Goal: Book appointment/travel/reservation

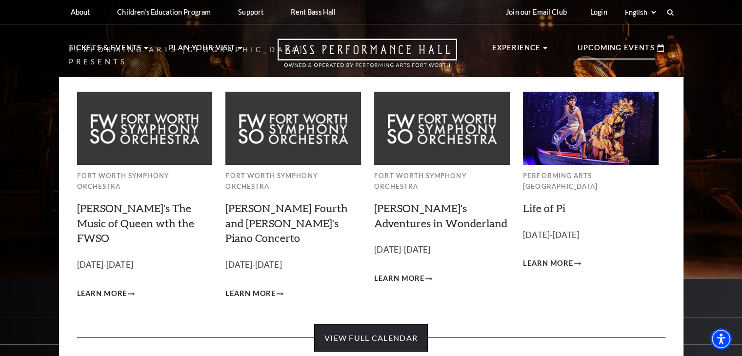
click at [367, 324] on link "View Full Calendar" at bounding box center [371, 337] width 114 height 27
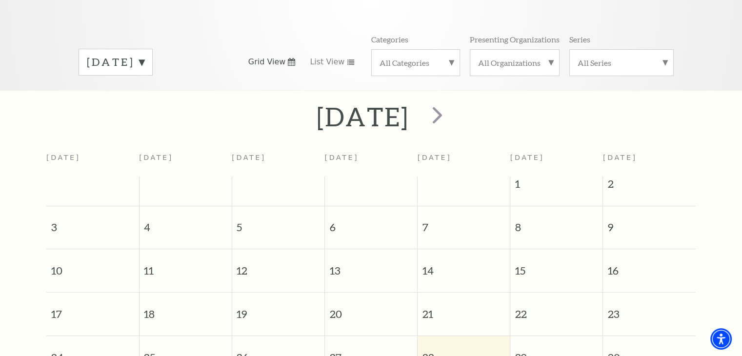
scroll to position [135, 0]
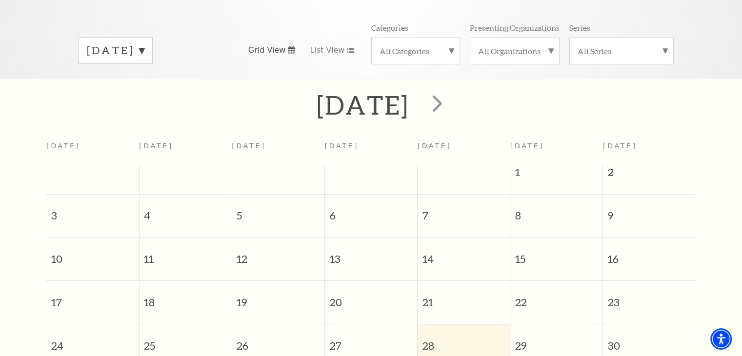
click at [144, 46] on div "[DATE]" at bounding box center [115, 50] width 74 height 27
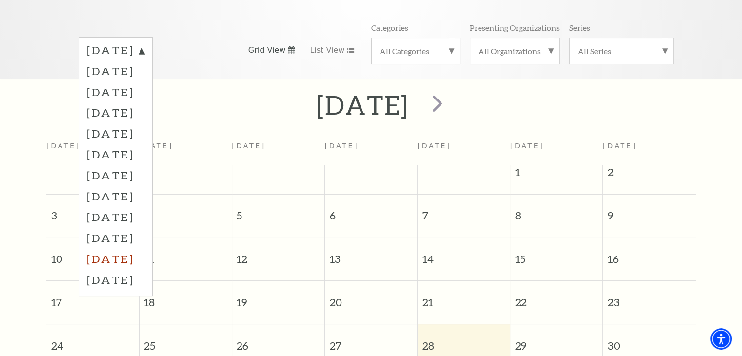
click at [144, 248] on label "[DATE]" at bounding box center [116, 258] width 58 height 21
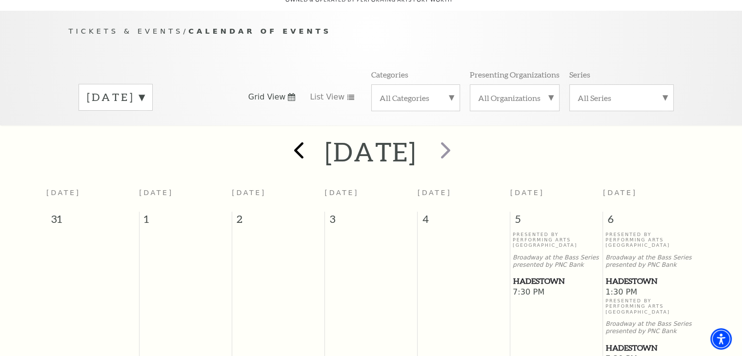
scroll to position [183, 0]
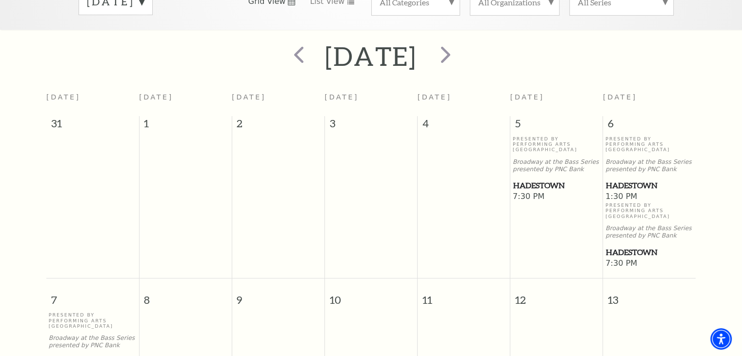
click at [549, 179] on span "Hadestown" at bounding box center [556, 185] width 87 height 12
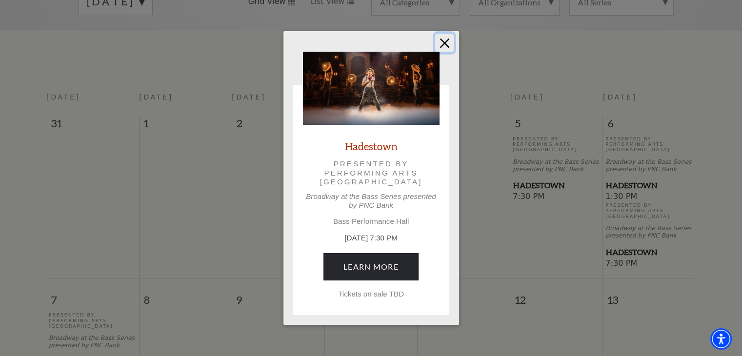
click at [446, 41] on button "Close" at bounding box center [444, 43] width 19 height 19
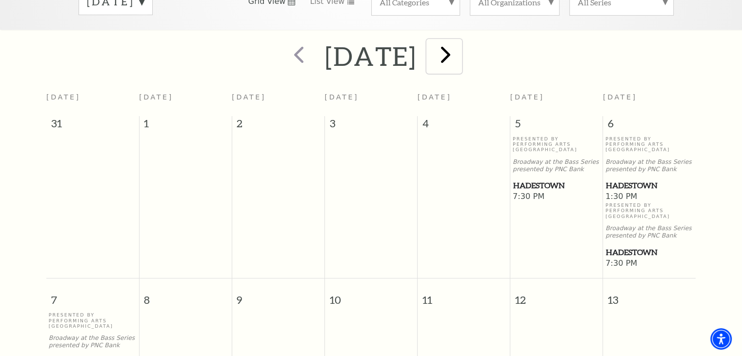
click at [459, 50] on span "next" at bounding box center [446, 54] width 28 height 28
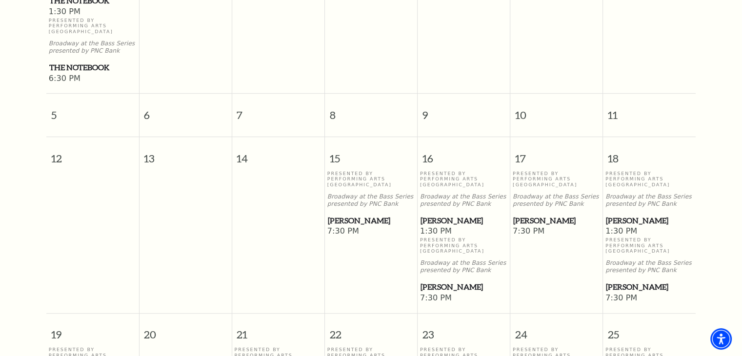
scroll to position [427, 0]
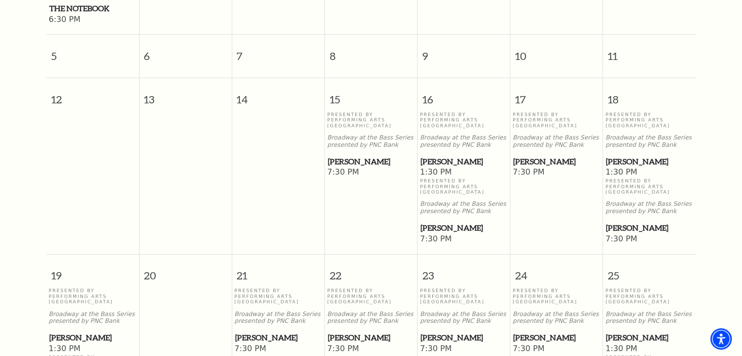
click at [347, 156] on span "[PERSON_NAME]" at bounding box center [371, 162] width 87 height 12
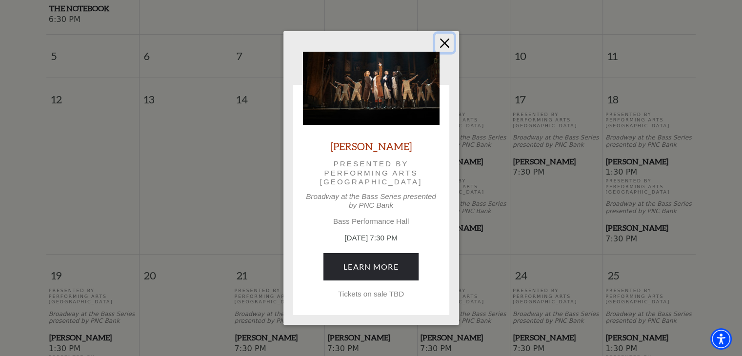
click at [441, 43] on button "Close" at bounding box center [444, 43] width 19 height 19
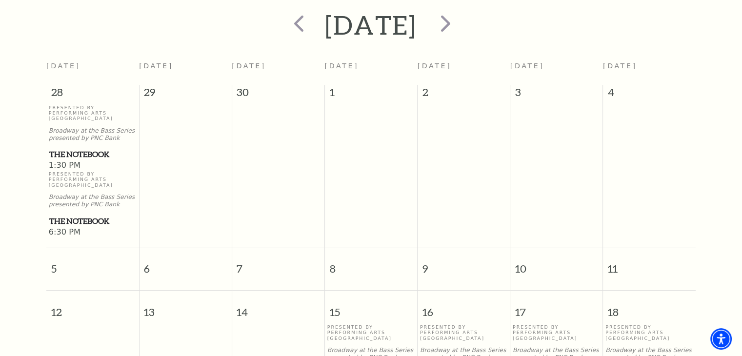
scroll to position [183, 0]
